Goal: Task Accomplishment & Management: Use online tool/utility

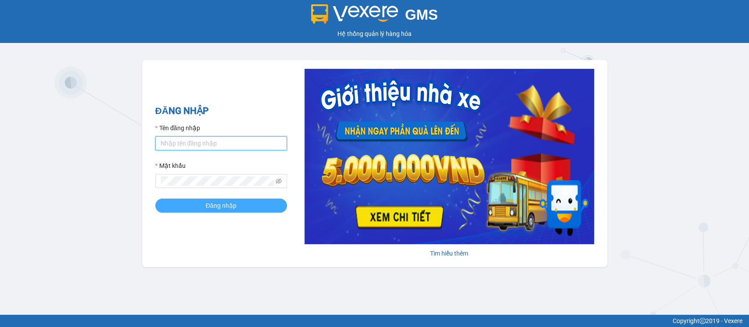
type input "hatv_bvlc.saoviet"
click at [190, 202] on button "Đăng nhập" at bounding box center [221, 206] width 132 height 14
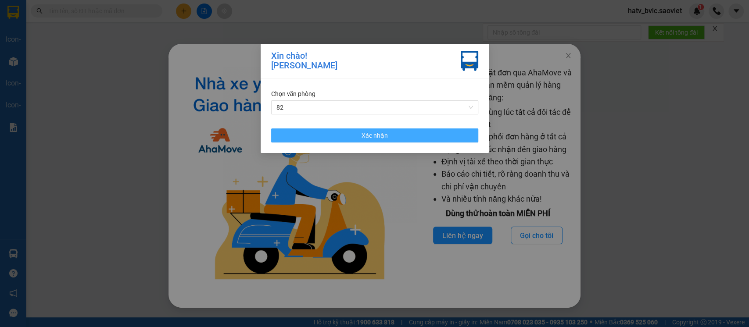
click at [414, 129] on button "Xác nhận" at bounding box center [374, 136] width 207 height 14
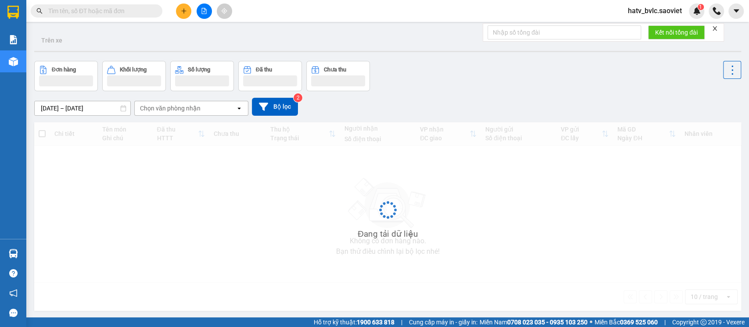
click at [108, 9] on input "text" at bounding box center [100, 11] width 104 height 10
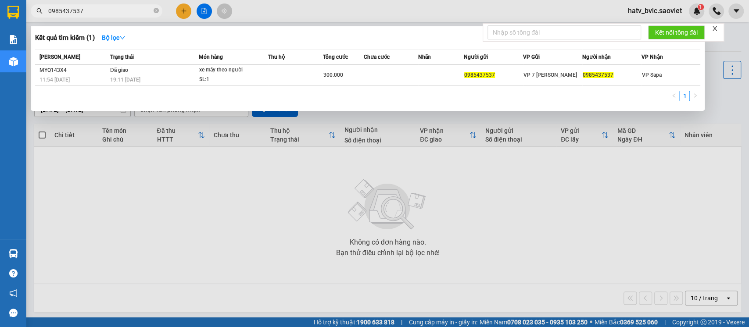
type input "0985437537"
